Goal: Contribute content: Contribute content

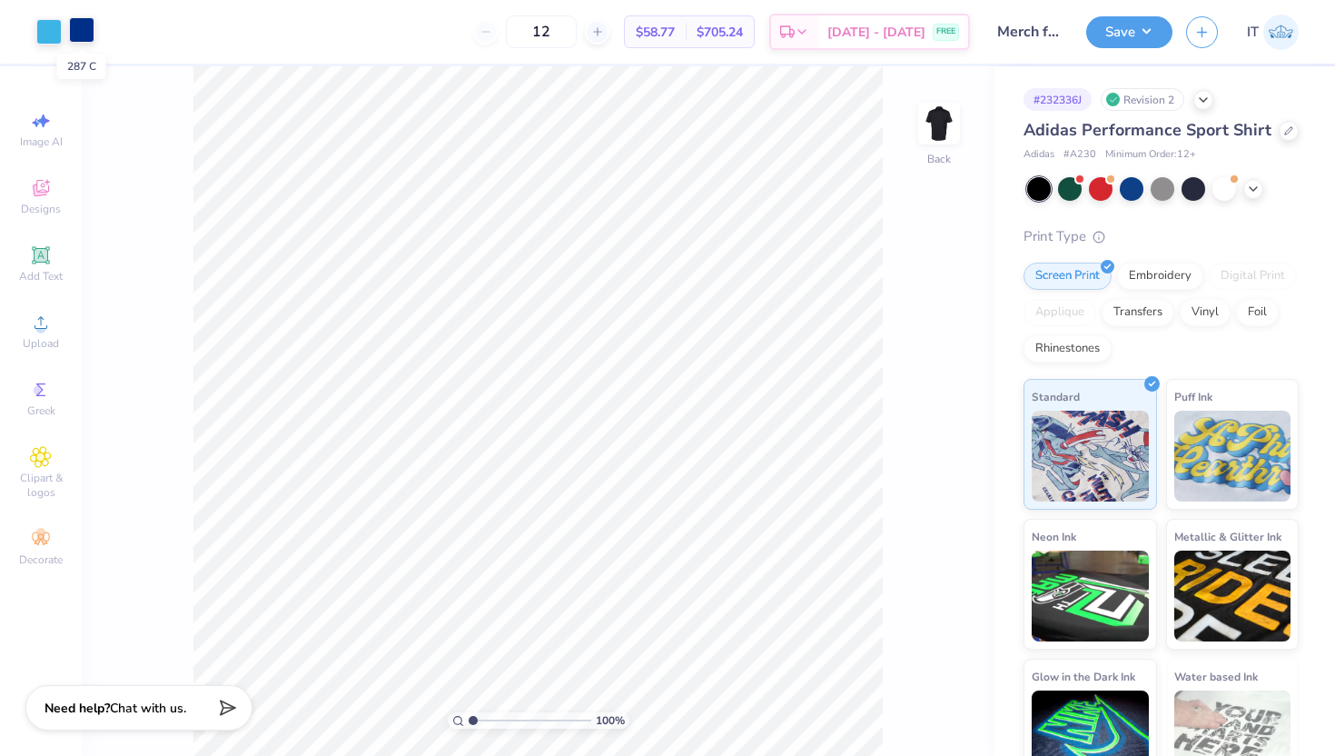
click at [86, 29] on div at bounding box center [81, 29] width 25 height 25
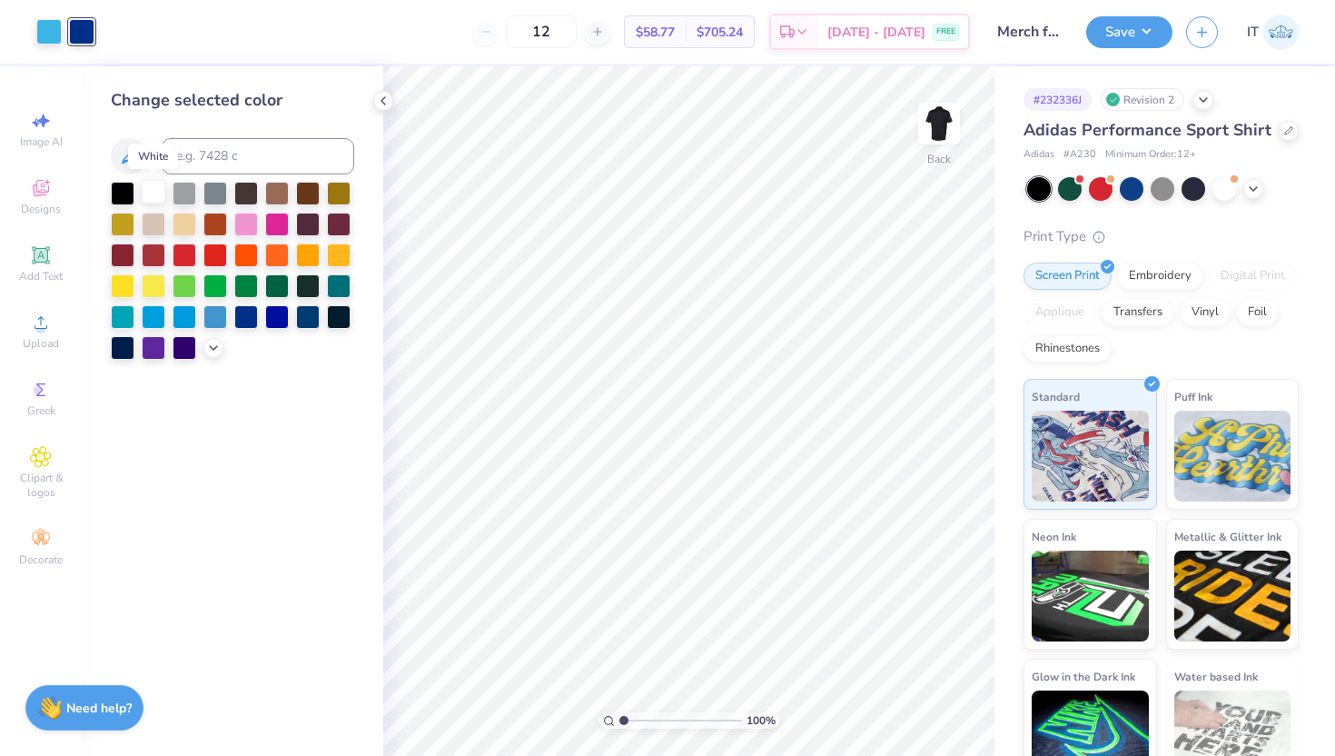
click at [161, 195] on div at bounding box center [154, 192] width 24 height 24
click at [1125, 19] on button "Save" at bounding box center [1129, 30] width 86 height 32
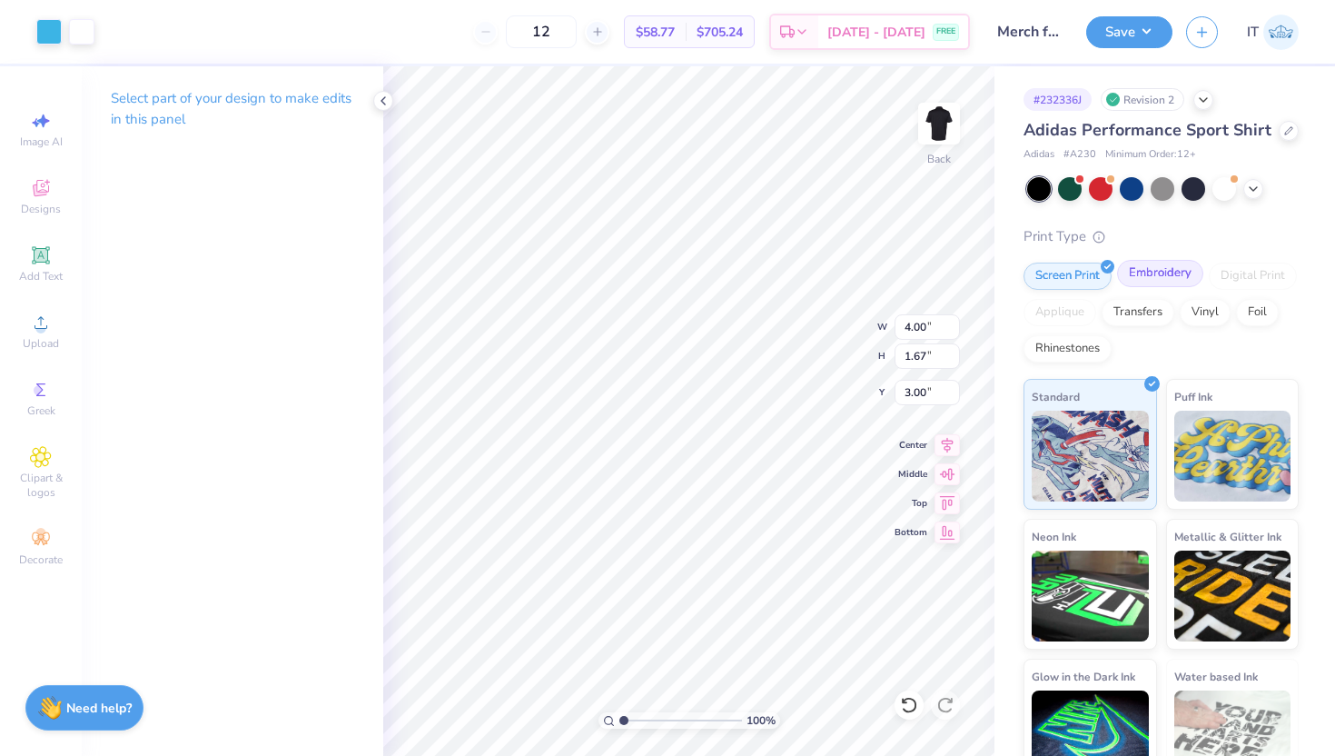
click at [1158, 263] on div "Embroidery" at bounding box center [1160, 273] width 86 height 27
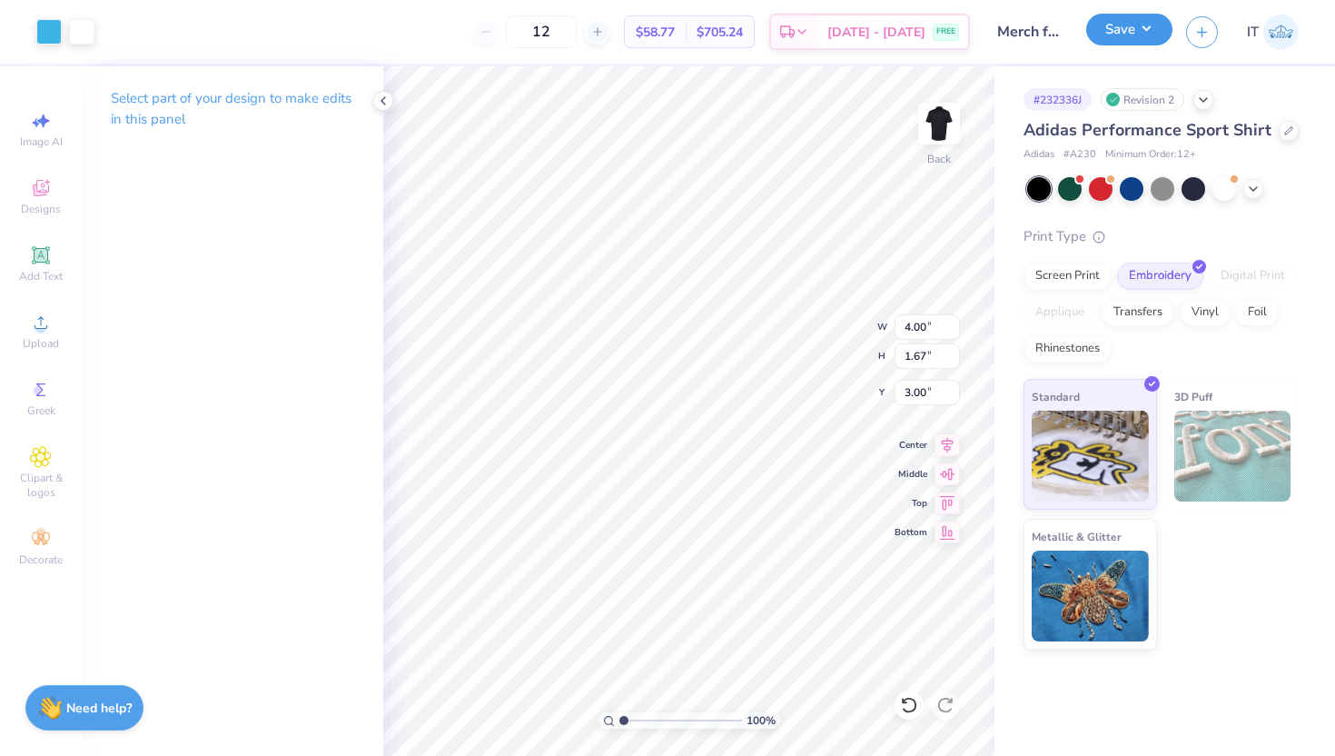
click at [1130, 21] on button "Save" at bounding box center [1129, 30] width 86 height 32
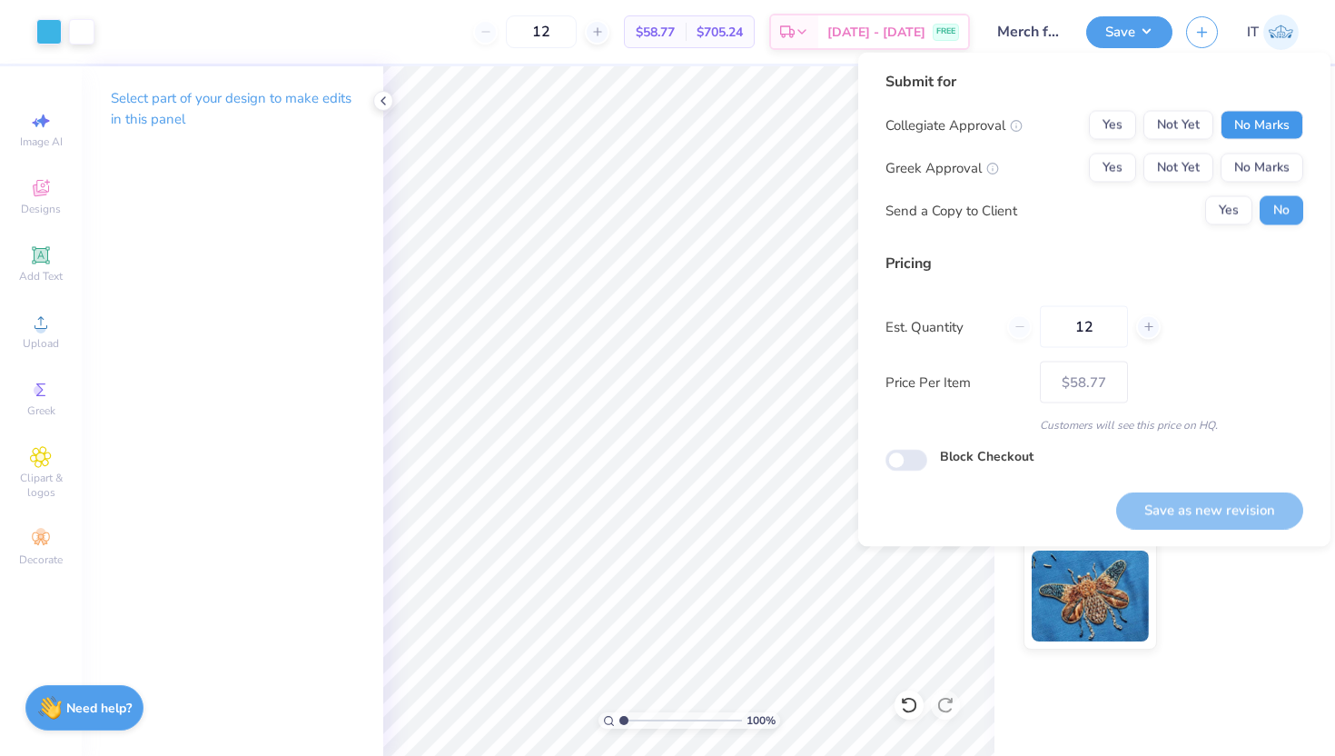
click at [1261, 125] on button "No Marks" at bounding box center [1262, 125] width 83 height 29
drag, startPoint x: 1272, startPoint y: 149, endPoint x: 1277, endPoint y: 166, distance: 18.1
click at [1277, 166] on div "Collegiate Approval Yes Not Yet No Marks Greek Approval Yes Not Yet No Marks Se…" at bounding box center [1095, 168] width 418 height 114
click at [1250, 159] on button "No Marks" at bounding box center [1262, 168] width 83 height 29
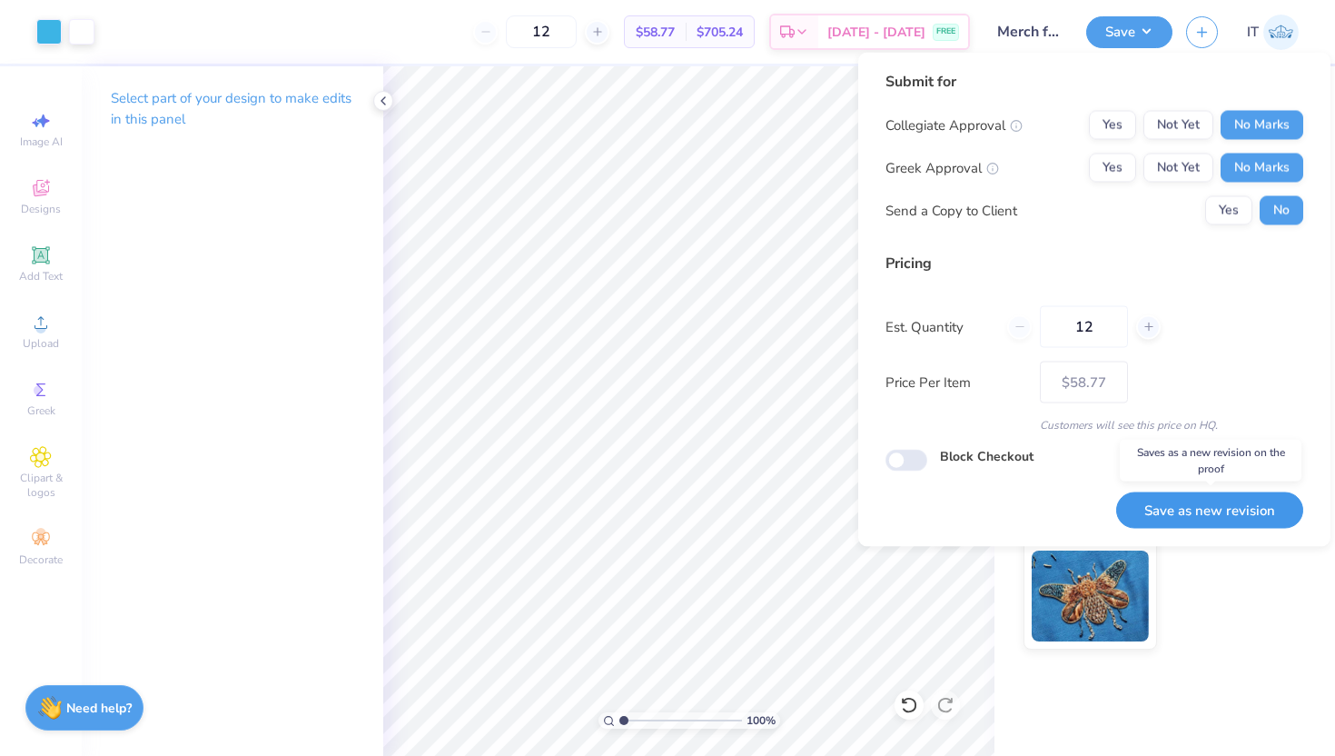
click at [1223, 508] on button "Save as new revision" at bounding box center [1209, 509] width 187 height 37
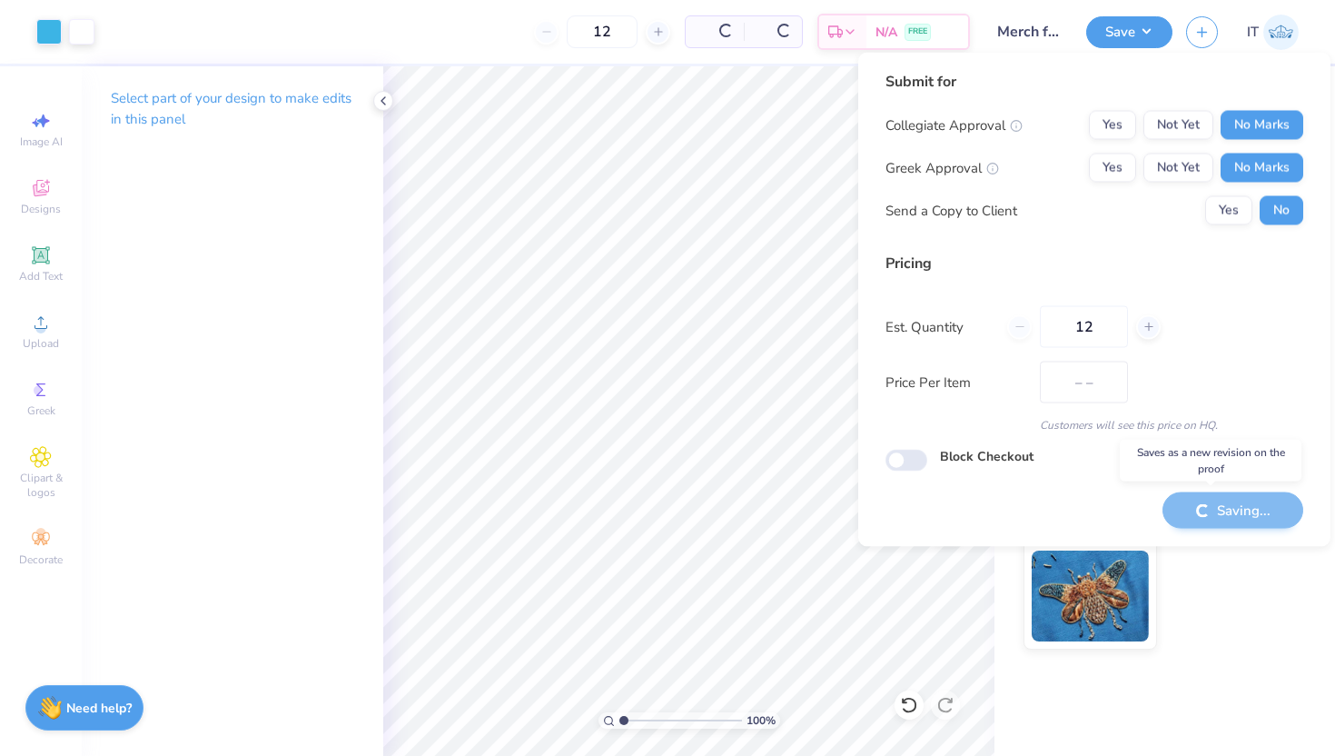
type input "$58.77"
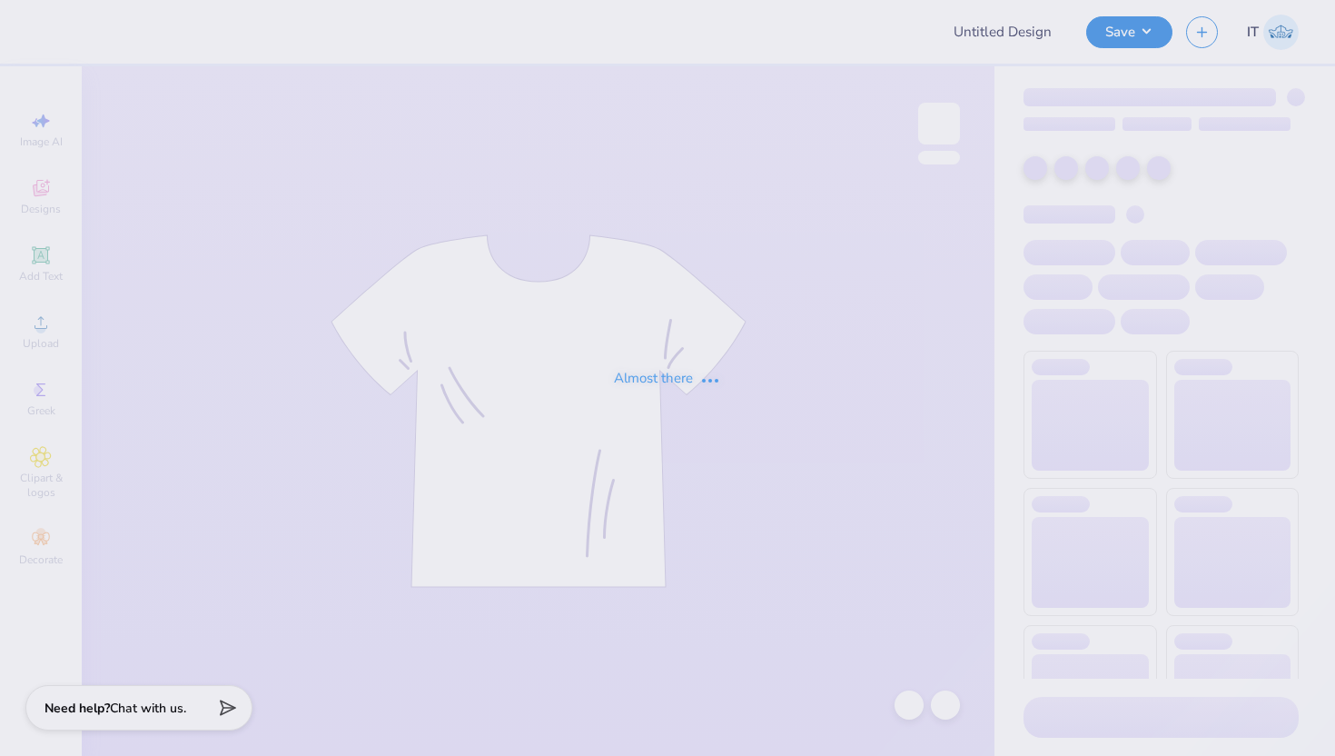
type input "Merch for [PERSON_NAME]'s Soup Company"
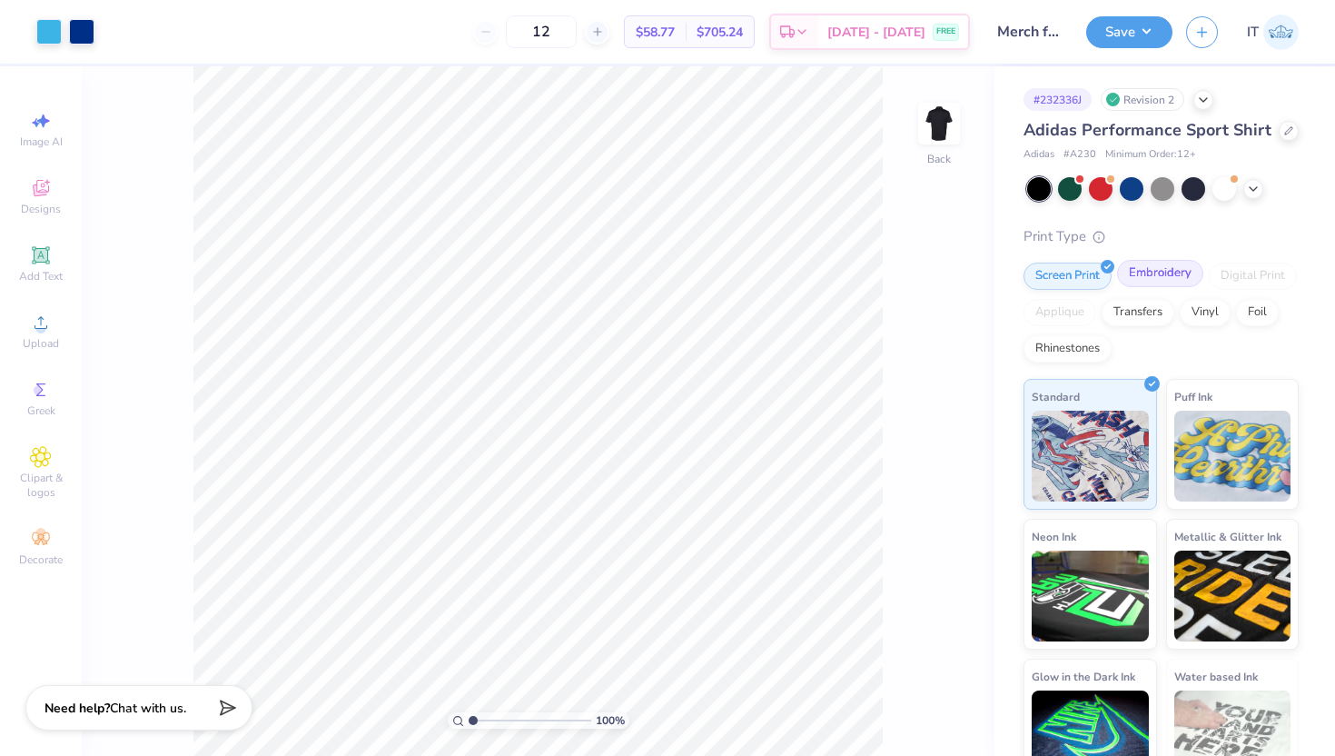
click at [1153, 273] on div "Embroidery" at bounding box center [1160, 273] width 86 height 27
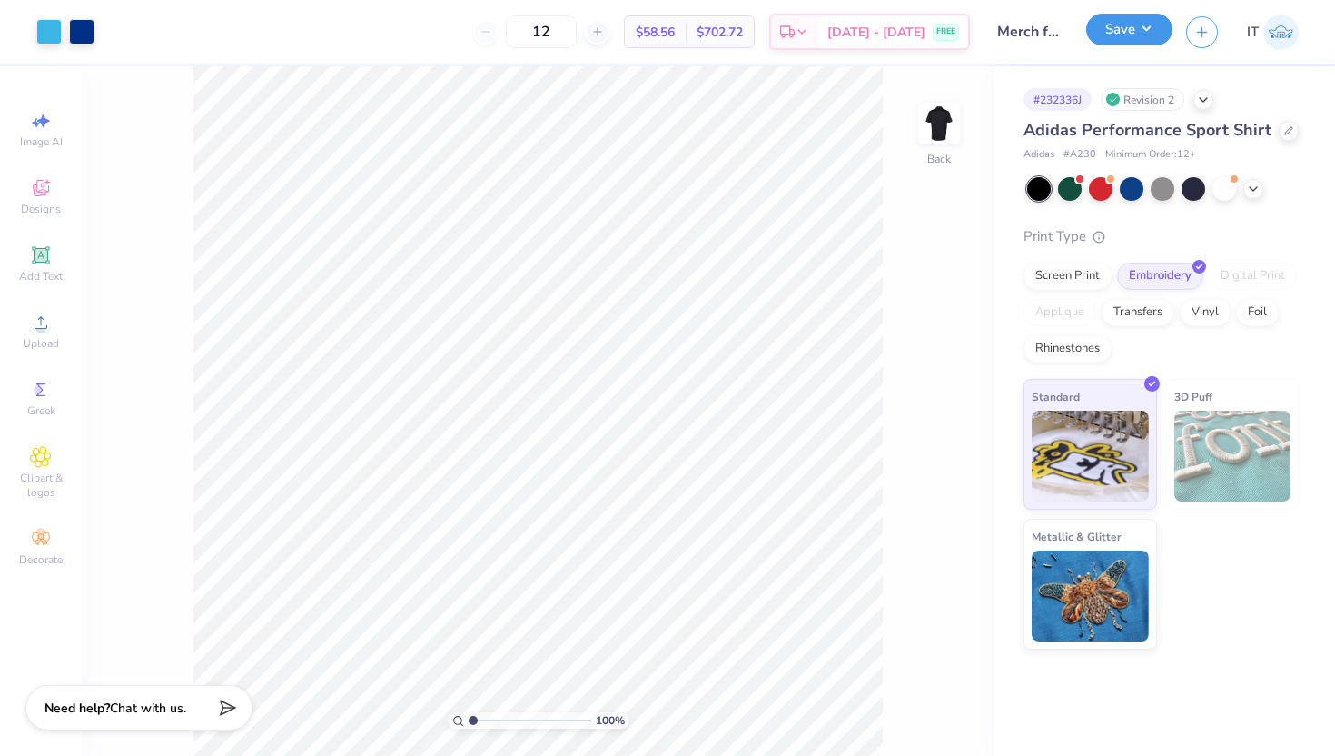
click at [1126, 28] on button "Save" at bounding box center [1129, 30] width 86 height 32
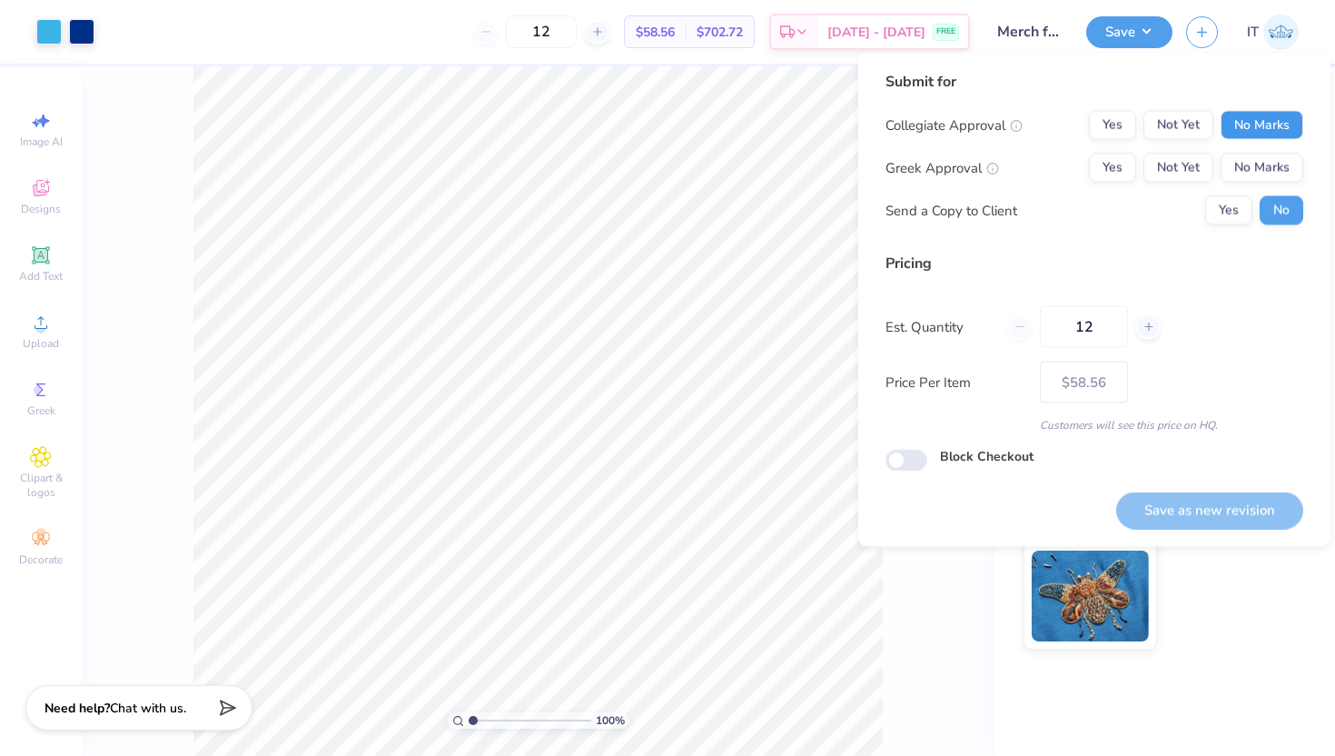
click at [1260, 133] on button "No Marks" at bounding box center [1262, 125] width 83 height 29
click at [1271, 174] on button "No Marks" at bounding box center [1262, 168] width 83 height 29
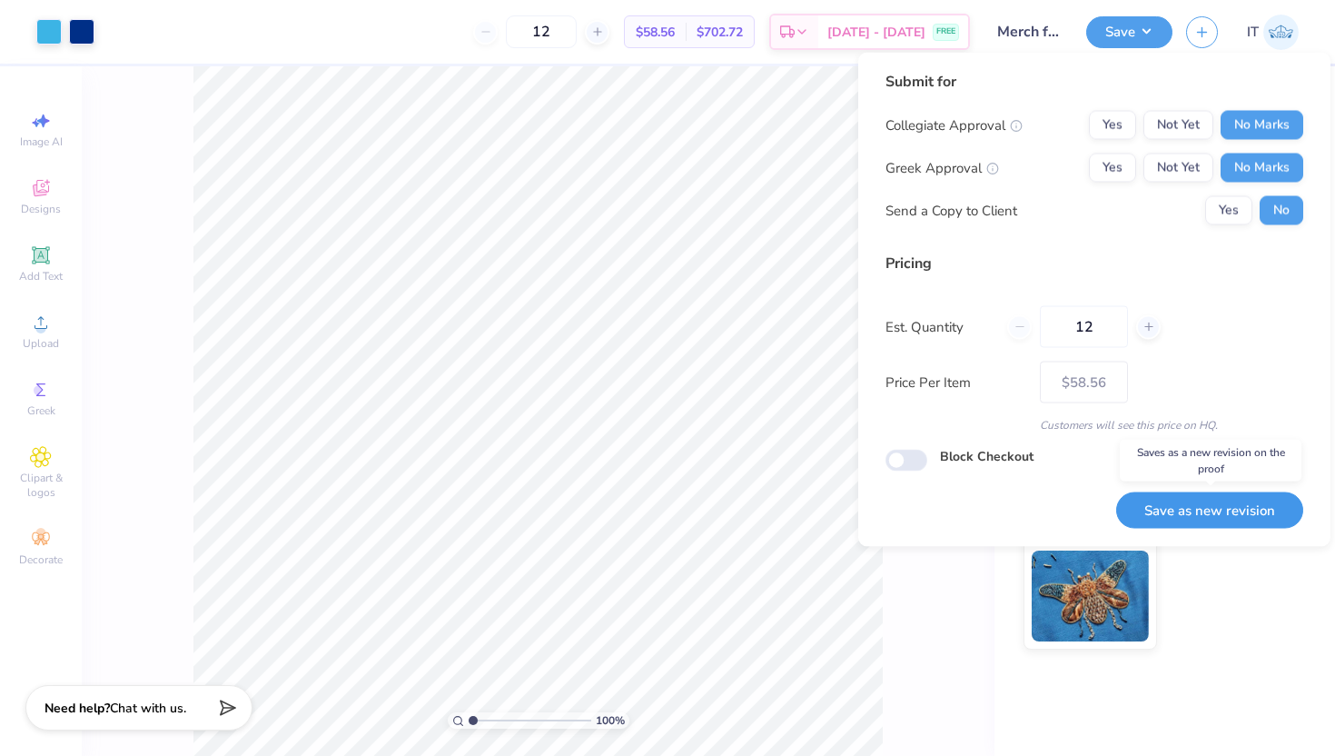
click at [1276, 497] on button "Save as new revision" at bounding box center [1209, 509] width 187 height 37
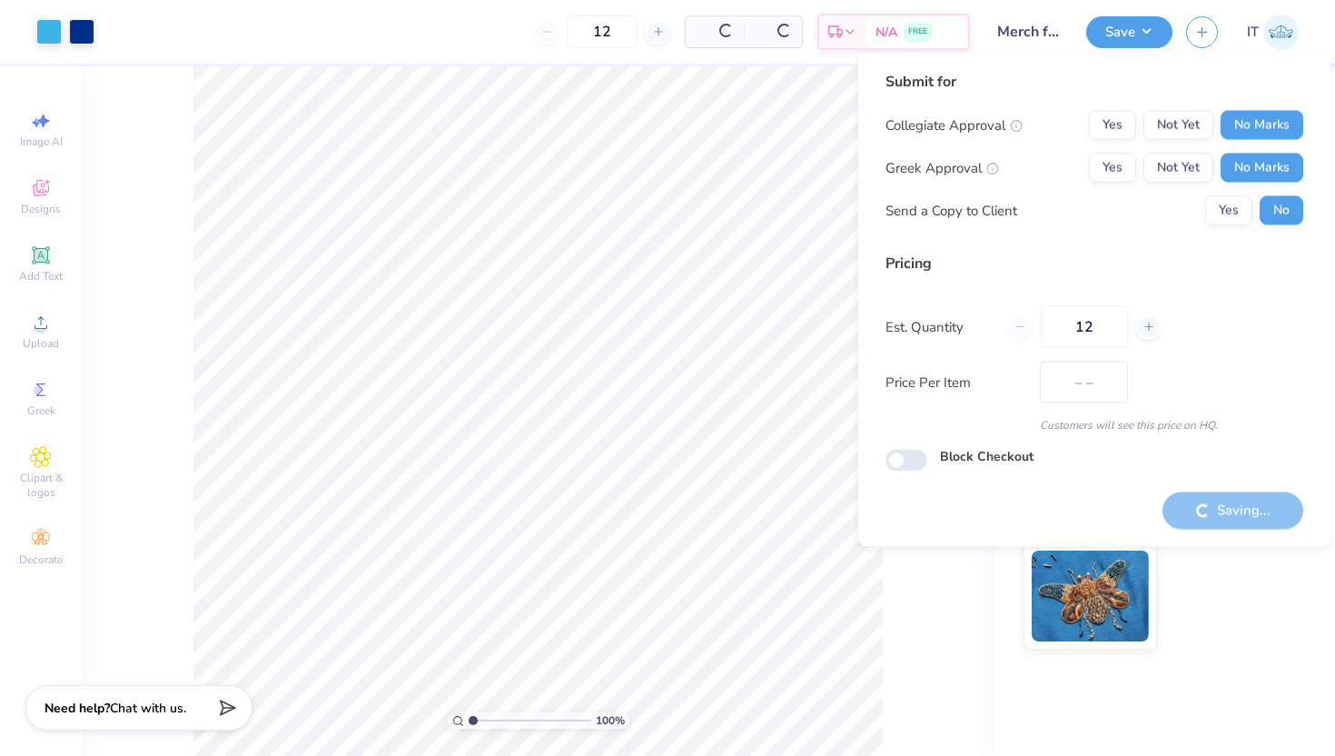
type input "$58.56"
